Goal: Task Accomplishment & Management: Complete application form

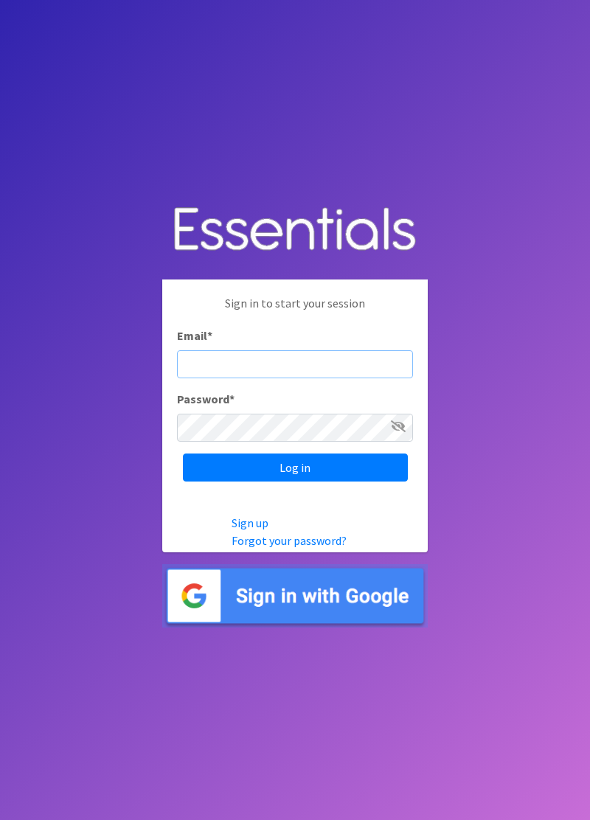
click at [326, 378] on input "Email *" at bounding box center [295, 364] width 236 height 28
type input "diaperbank.warehouse@gmail.com"
click at [183, 453] on input "Log in" at bounding box center [295, 467] width 225 height 28
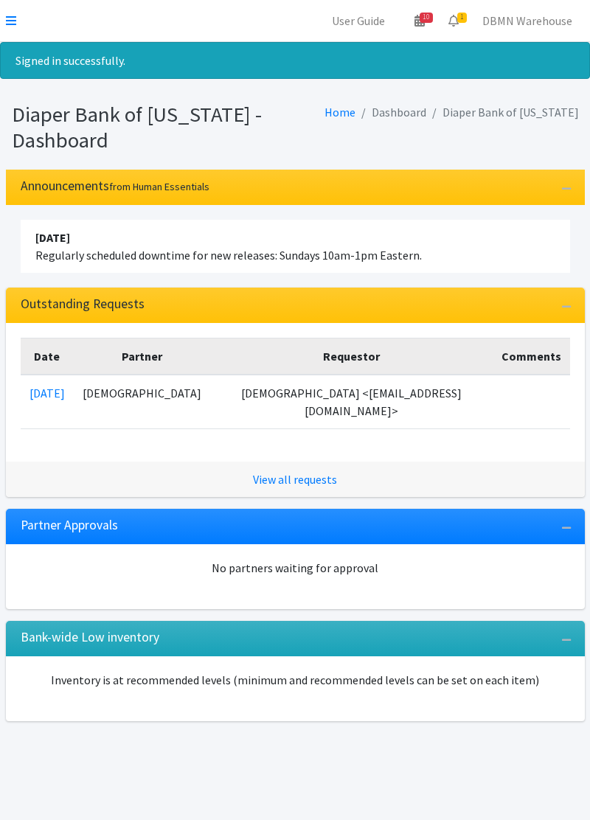
click at [14, 24] on icon at bounding box center [11, 21] width 10 height 12
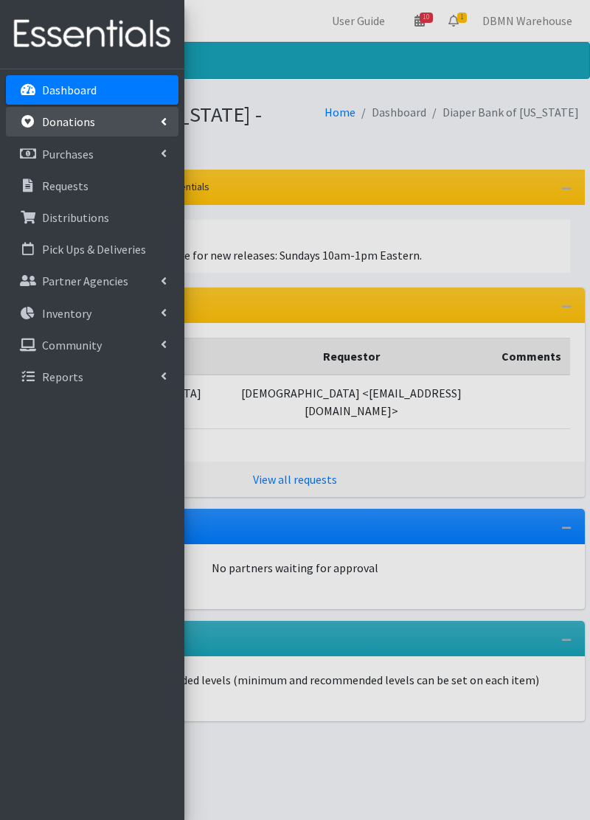
click at [113, 127] on link "Donations" at bounding box center [92, 121] width 173 height 29
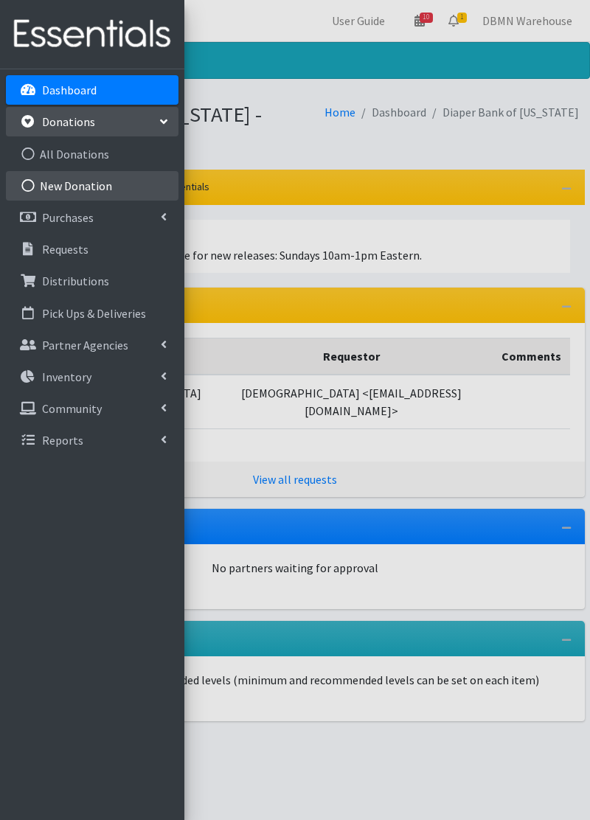
click at [111, 184] on link "New Donation" at bounding box center [92, 185] width 173 height 29
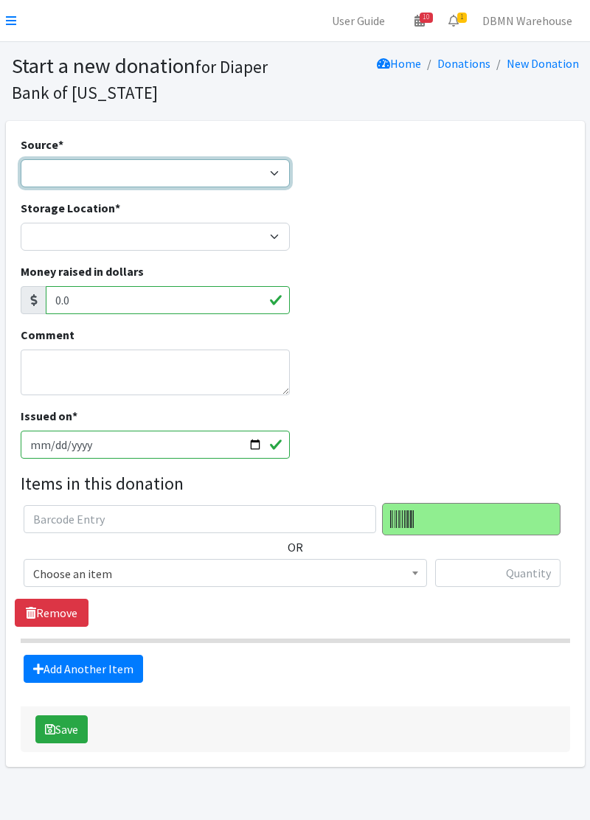
click at [252, 175] on select "Product Drive Manufacturer Donation Site Misc. Donation" at bounding box center [155, 173] width 269 height 28
select select "Misc. Donation"
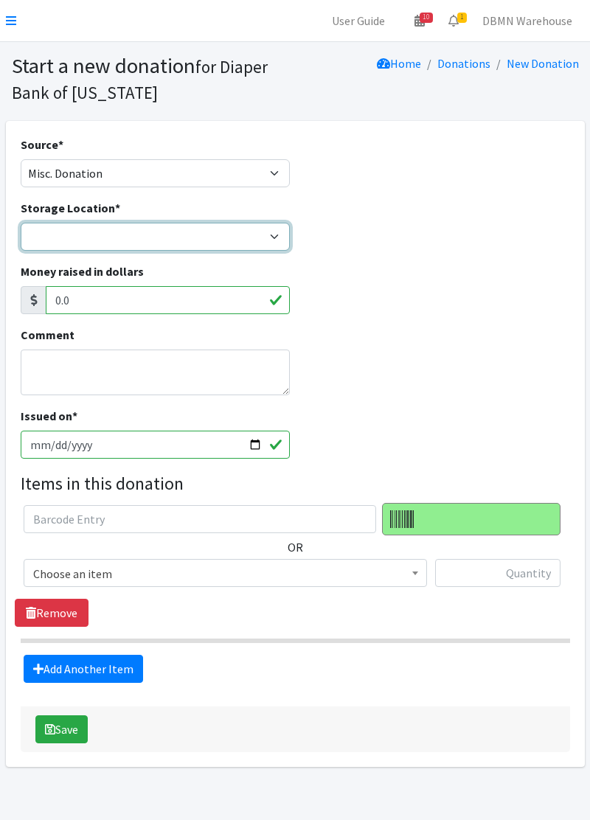
click at [224, 238] on select "Diaper Co-op Direct Shipment Wycliff" at bounding box center [155, 237] width 269 height 28
select select "434"
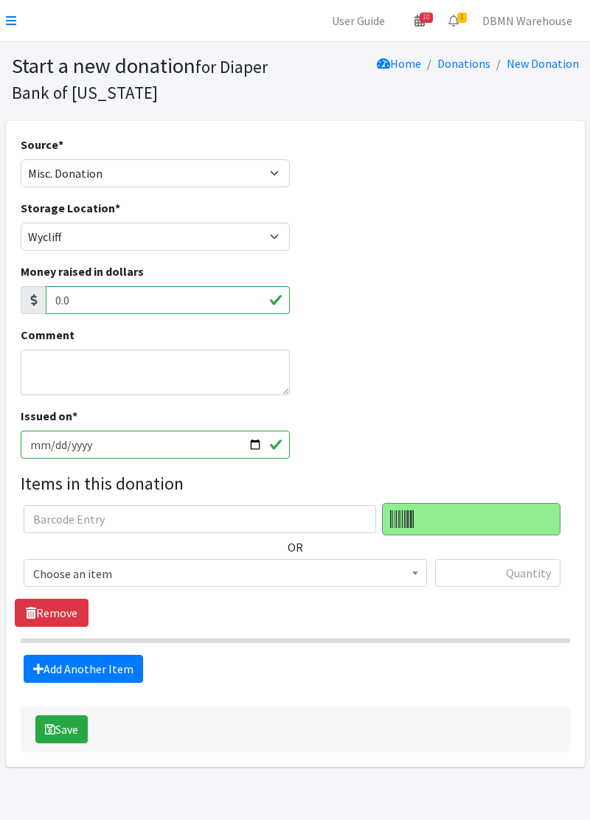
click at [139, 572] on span "Choose an item" at bounding box center [225, 573] width 384 height 21
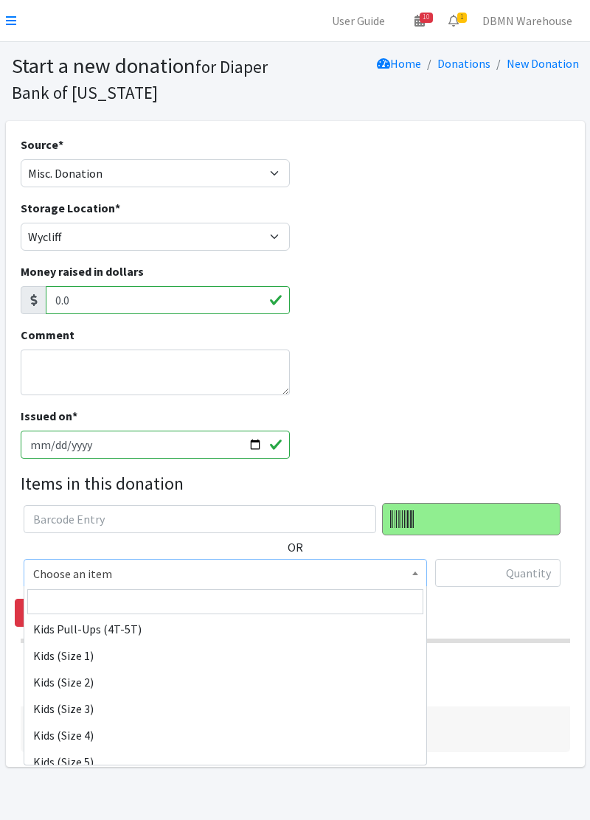
scroll to position [143, 0]
select select "11348"
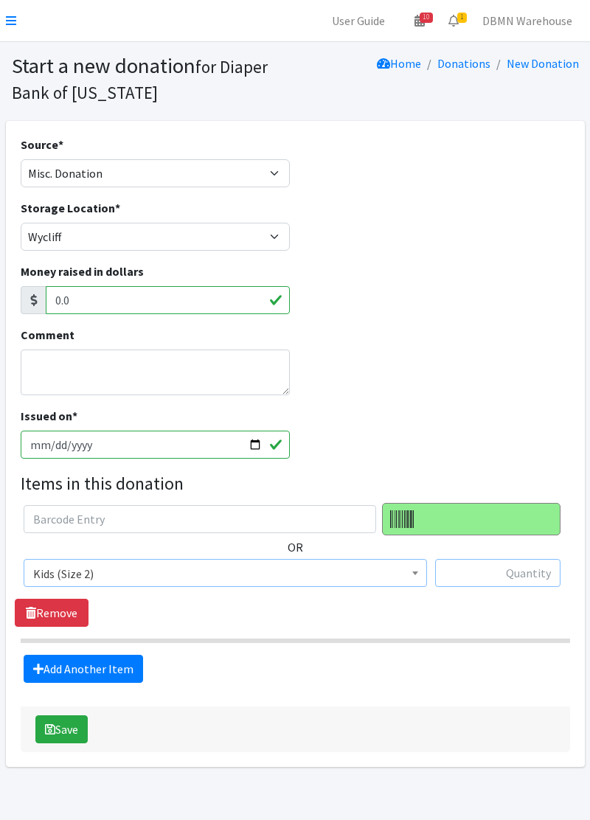
click at [521, 577] on input "text" at bounding box center [497, 573] width 125 height 28
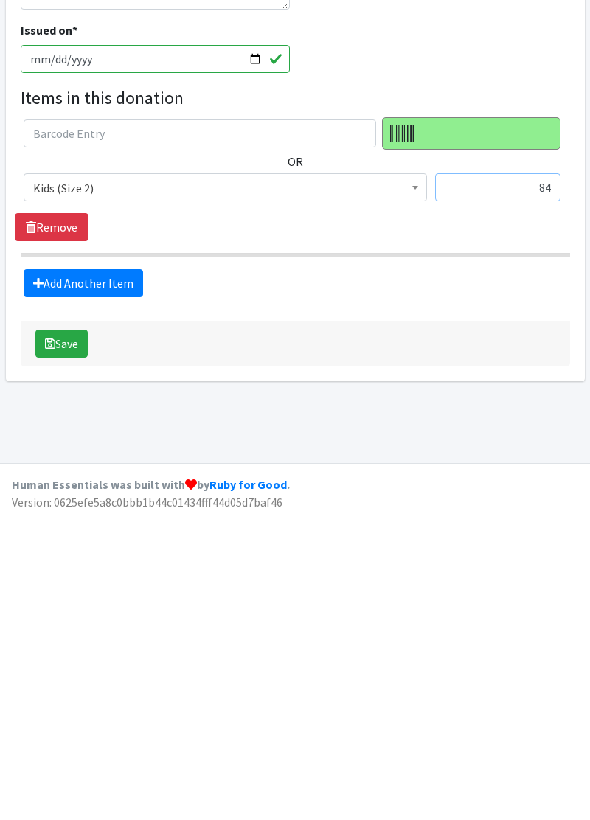
scroll to position [84, 0]
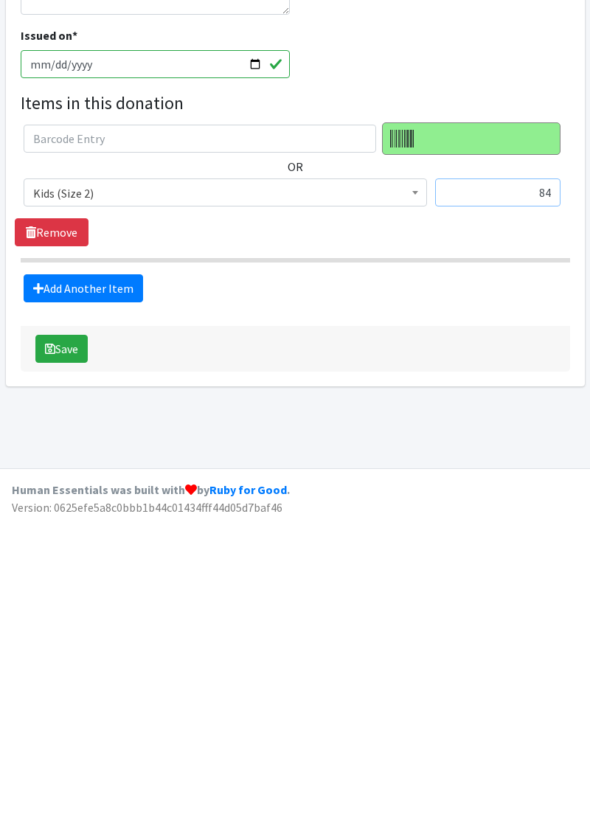
type input "84"
click at [55, 655] on button "Save" at bounding box center [61, 645] width 52 height 28
